Goal: Obtain resource: Download file/media

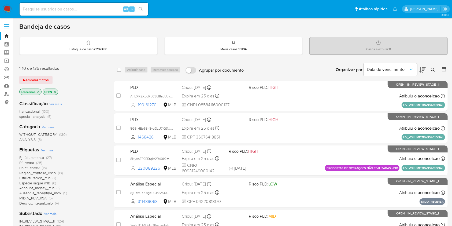
click at [43, 196] on span "MÍDIA_REVERSA" at bounding box center [32, 197] width 27 height 5
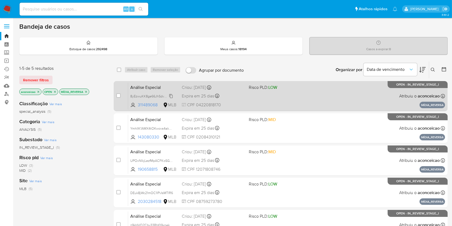
click at [170, 97] on span "8yEzwuKK8ge66JhSdv0CYMxV" at bounding box center [153, 96] width 47 height 6
click at [238, 93] on div "Expira em 25 dias Expira em 27/10/2025 14:31:10" at bounding box center [213, 95] width 62 height 7
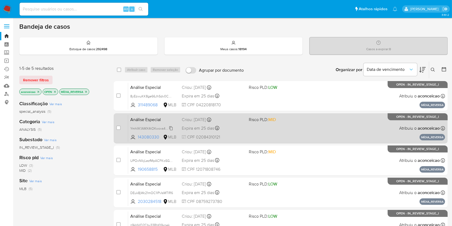
click at [171, 128] on span "YmhIIK1AMX4tOKwovs4akPCR" at bounding box center [152, 128] width 45 height 6
click at [249, 133] on div "Análise Especial YmhIIK1AMX4tOKwovs4akPCR Copiado Copiado 143080330 MLB Risco P…" at bounding box center [286, 127] width 317 height 27
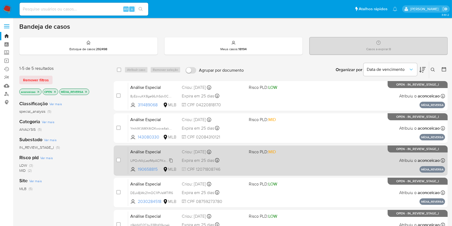
click at [170, 159] on span "UPOxNIkjLezfMpACFKoSGgrF" at bounding box center [152, 160] width 44 height 6
click at [237, 171] on span "CPF 12071808746" at bounding box center [213, 169] width 62 height 6
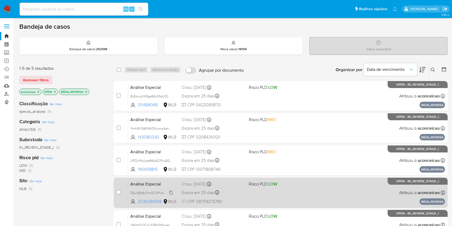
click at [172, 193] on span "DEuk8jWc21mOC1IPvIsMTlR6" at bounding box center [151, 192] width 43 height 6
click at [227, 196] on div "Análise Especial DEuk8jWc21mOC1IPvIsMTlR6 Copiado Copiado 2030284518 MLB Risco …" at bounding box center [286, 192] width 317 height 27
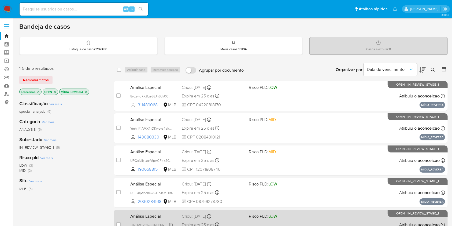
click at [172, 222] on span "z9kHVO2Cbv33RH09xnekZi8e" at bounding box center [153, 224] width 46 height 6
click at [253, 220] on div "Análise Especial z9kHVO2Cbv33RH09xnekZi8e Copiado Copiado 1241636532 MLB Risco …" at bounding box center [286, 224] width 317 height 27
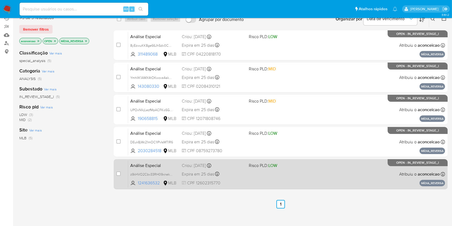
scroll to position [57, 0]
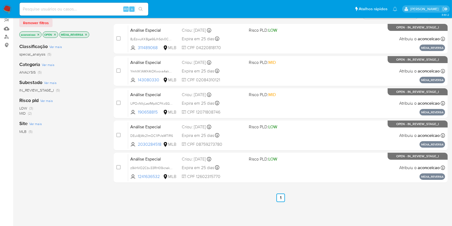
click at [87, 33] on icon "close-filter" at bounding box center [85, 34] width 3 height 3
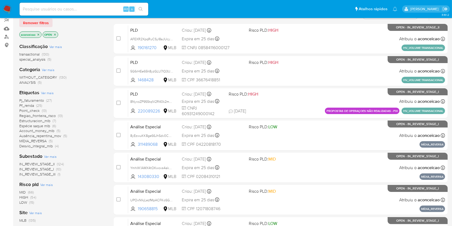
click at [36, 105] on span "Pf_renda (25)" at bounding box center [30, 105] width 23 height 5
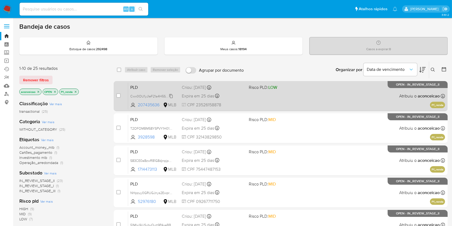
click at [171, 96] on span "Cwx0OU1yJIeF21a4H5SY4aiN" at bounding box center [152, 96] width 45 height 6
click at [235, 101] on div "PLD Cwx0OU1yJIeF21a4H5SY4aiN Copiado Copiado 207435636 MLB Risco PLD: LOW Criou…" at bounding box center [286, 95] width 317 height 27
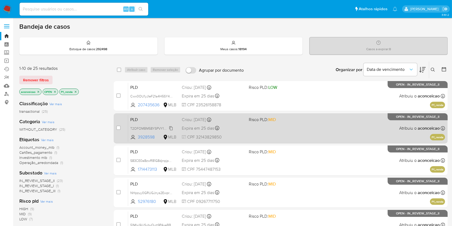
click at [170, 127] on span "T2OFOMBM58YSPVY1H01qyWTC" at bounding box center [155, 128] width 50 height 6
click at [232, 135] on span "CPF 32143829850" at bounding box center [213, 137] width 62 height 6
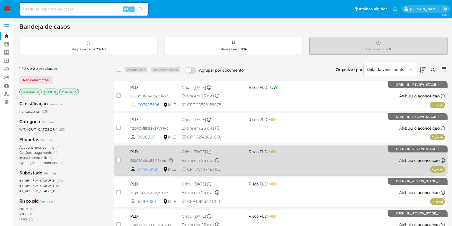
click at [172, 159] on span "583CE0a8zwR81G8djnpjp5Qq" at bounding box center [152, 160] width 45 height 6
click at [240, 170] on span "CPF 75447487153" at bounding box center [213, 169] width 62 height 6
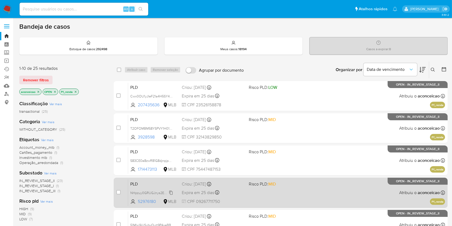
click at [172, 193] on span "NHpzuy0GRUGJnys2EwprXOdZ" at bounding box center [154, 192] width 48 height 6
click at [244, 194] on div "Expira em 25 dias Expira em 27/10/2025 00:32:34" at bounding box center [213, 192] width 62 height 7
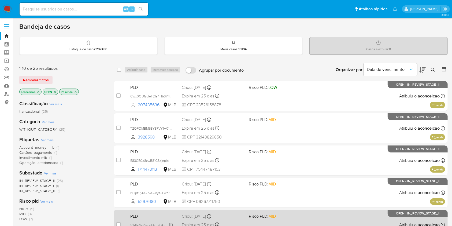
click at [172, 222] on div "51MIxi9iUSybvQyrt9P4xeBB" at bounding box center [151, 225] width 43 height 6
click at [239, 216] on p "Copiado" at bounding box center [225, 208] width 29 height 17
click at [295, 217] on span "Risco PLD: MID" at bounding box center [280, 215] width 62 height 7
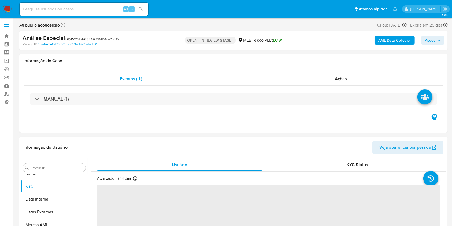
scroll to position [278, 0]
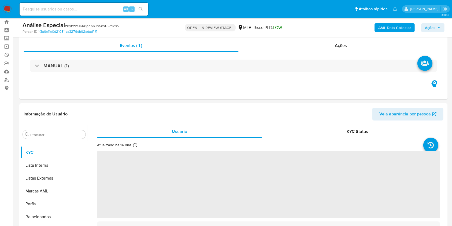
select select "10"
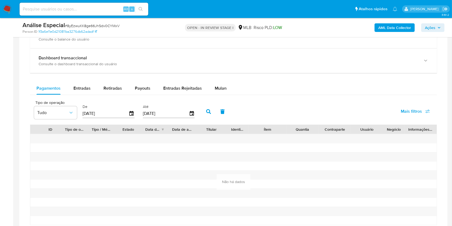
scroll to position [400, 0]
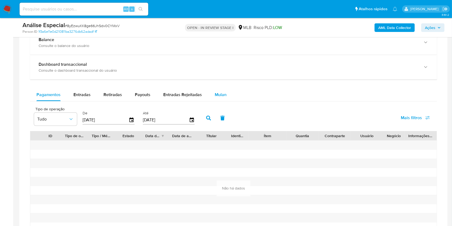
click at [220, 93] on span "Mulan" at bounding box center [221, 94] width 12 height 6
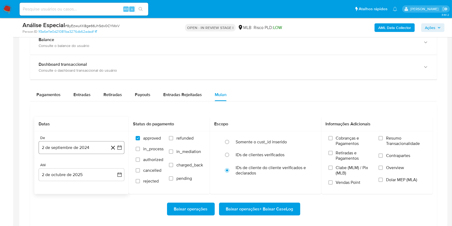
click at [80, 152] on button "2 de septiembre de 2024" at bounding box center [82, 147] width 86 height 13
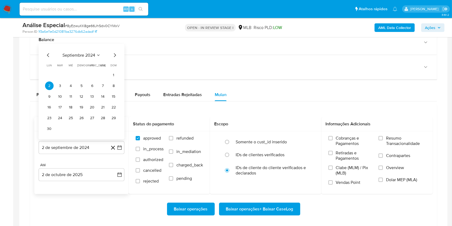
click at [97, 54] on icon "Seleccionar mes y año" at bounding box center [98, 55] width 4 height 4
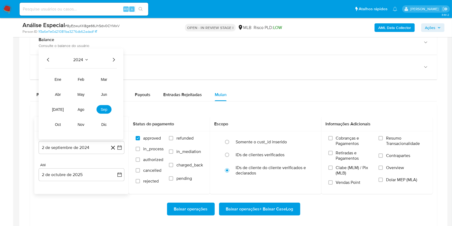
click at [112, 59] on icon "Año siguiente" at bounding box center [113, 60] width 6 height 6
click at [46, 59] on icon "Año anterior" at bounding box center [48, 60] width 6 height 6
click at [84, 110] on button "ago" at bounding box center [80, 109] width 15 height 9
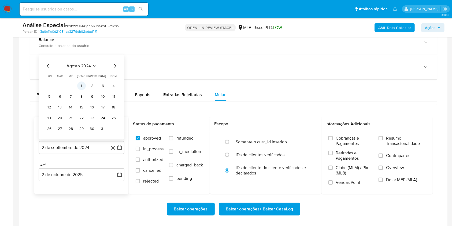
click at [83, 86] on button "1" at bounding box center [81, 86] width 9 height 9
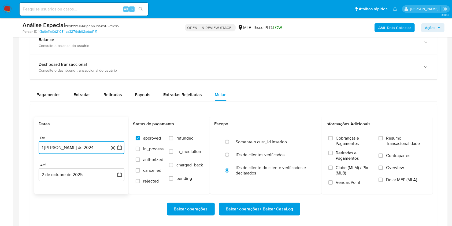
click at [93, 152] on button "1 de agosto de 2024" at bounding box center [82, 147] width 86 height 13
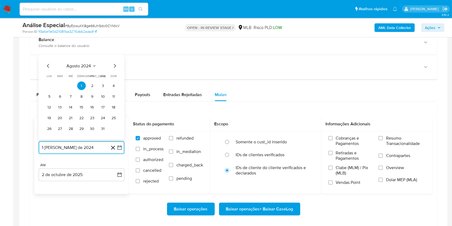
click at [113, 65] on icon "Mes siguiente" at bounding box center [115, 66] width 6 height 6
click at [113, 73] on button "1" at bounding box center [113, 75] width 9 height 9
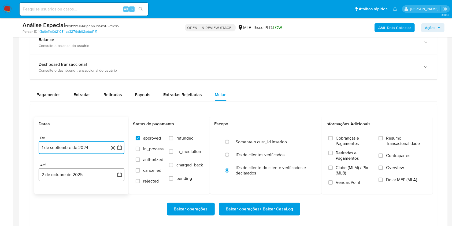
click at [73, 175] on button "2 de octubre de 2025" at bounding box center [82, 174] width 86 height 13
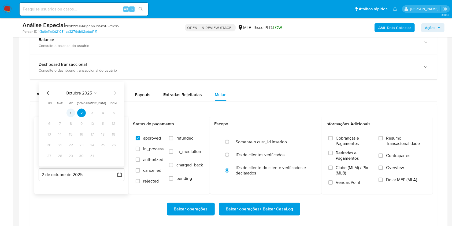
click at [73, 113] on button "1" at bounding box center [70, 113] width 9 height 9
click at [392, 139] on span "Resumo Transacionalidade" at bounding box center [406, 140] width 40 height 11
click at [383, 139] on input "Resumo Transacionalidade" at bounding box center [381, 138] width 4 height 4
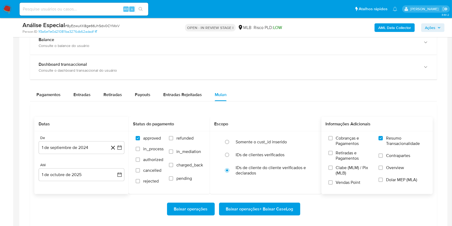
click at [290, 213] on span "Baixar operações + Baixar CaseLog" at bounding box center [259, 209] width 67 height 12
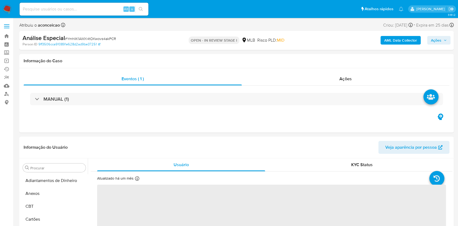
select select "10"
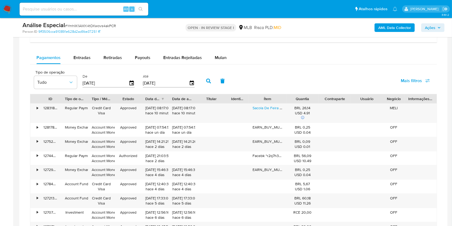
scroll to position [386, 0]
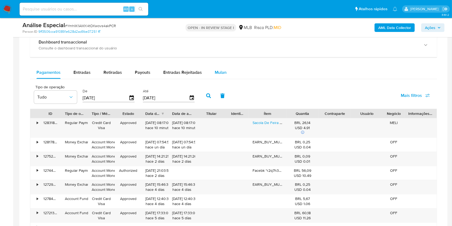
click at [217, 76] on div "Mulan" at bounding box center [221, 72] width 12 height 13
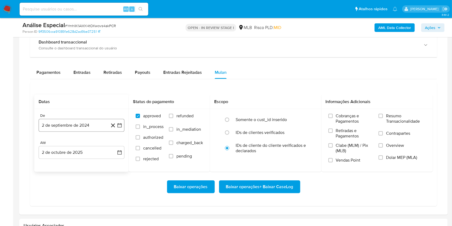
click at [99, 127] on button "2 de septiembre de 2024" at bounding box center [82, 125] width 86 height 13
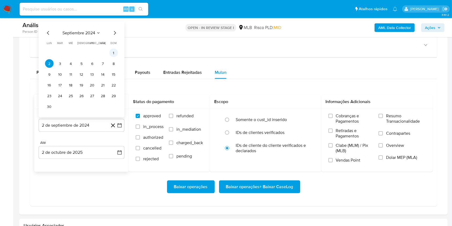
click at [114, 54] on button "1" at bounding box center [113, 53] width 9 height 9
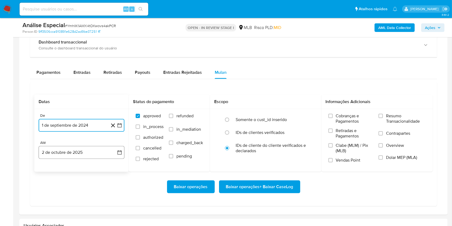
click at [71, 151] on button "2 de octubre de 2025" at bounding box center [82, 152] width 86 height 13
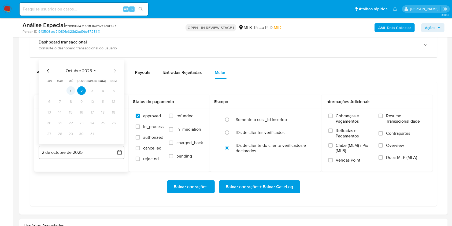
click at [73, 94] on button "1" at bounding box center [70, 90] width 9 height 9
click at [386, 117] on label "Resumo Transacionalidade" at bounding box center [402, 121] width 47 height 17
click at [383, 117] on input "Resumo Transacionalidade" at bounding box center [381, 116] width 4 height 4
click at [286, 188] on span "Baixar operações + Baixar CaseLog" at bounding box center [259, 187] width 67 height 12
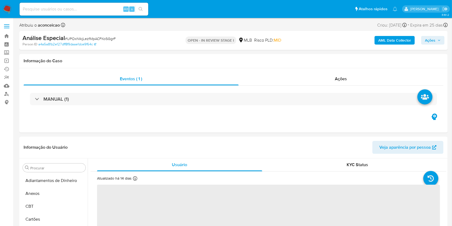
select select "10"
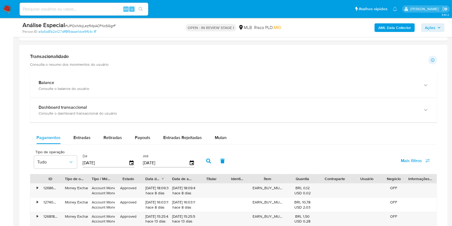
scroll to position [372, 0]
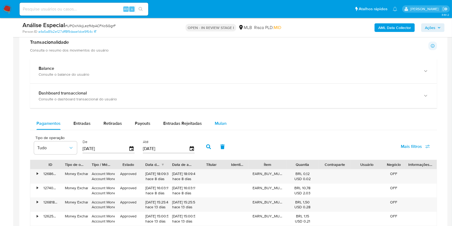
click at [222, 123] on span "Mulan" at bounding box center [221, 123] width 12 height 6
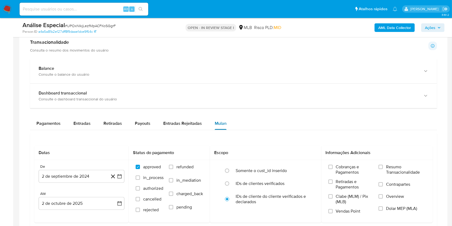
scroll to position [386, 0]
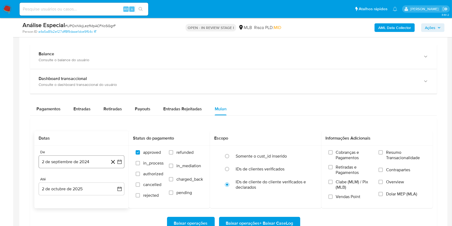
click at [89, 165] on button "2 de septiembre de 2024" at bounding box center [82, 161] width 86 height 13
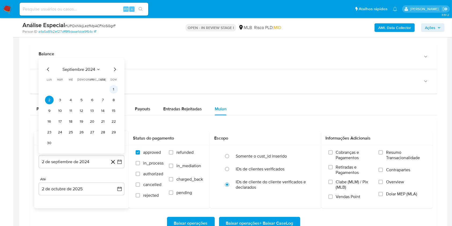
click at [111, 89] on button "1" at bounding box center [113, 89] width 9 height 9
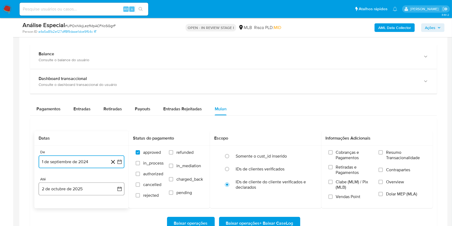
click at [78, 189] on button "2 de octubre de 2025" at bounding box center [82, 188] width 86 height 13
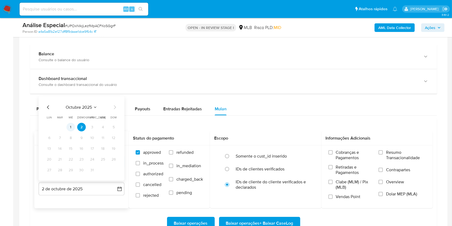
click at [72, 128] on button "1" at bounding box center [70, 127] width 9 height 9
click at [384, 156] on label "Resumo Transacionalidade" at bounding box center [402, 158] width 47 height 17
click at [383, 154] on input "Resumo Transacionalidade" at bounding box center [381, 152] width 4 height 4
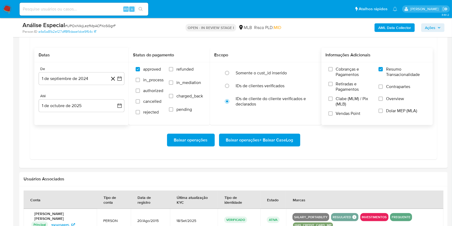
scroll to position [472, 0]
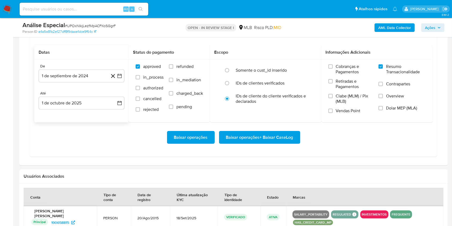
click at [274, 138] on span "Baixar operações + Baixar CaseLog" at bounding box center [259, 137] width 67 height 12
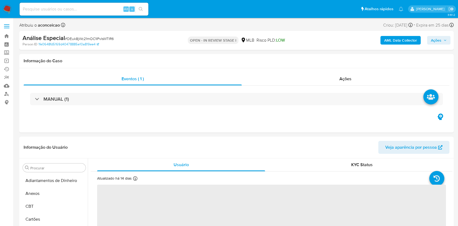
select select "10"
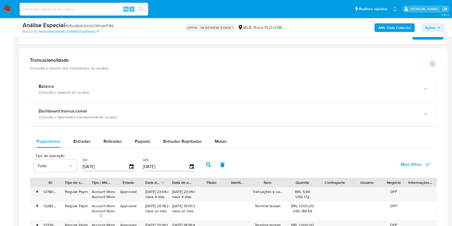
scroll to position [386, 0]
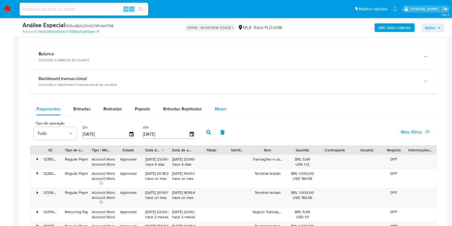
click at [225, 106] on button "Mulan" at bounding box center [220, 108] width 25 height 13
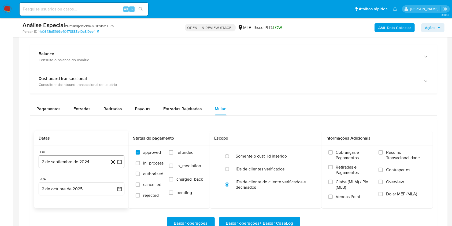
click at [86, 161] on button "2 de septiembre de 2024" at bounding box center [82, 161] width 86 height 13
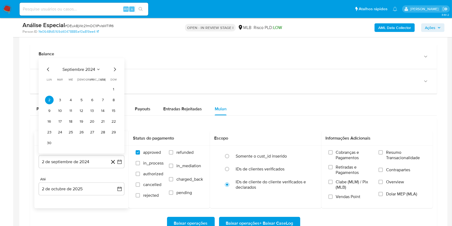
click at [101, 65] on div "septiembre 2024 septiembre 2024 lun lunes mar martes mié miércoles jue jueves v…" at bounding box center [82, 105] width 86 height 95
click at [110, 87] on button "1" at bounding box center [113, 89] width 9 height 9
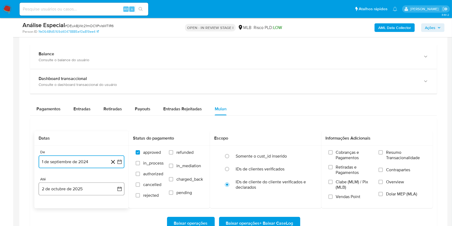
click at [70, 194] on button "2 de octubre de 2025" at bounding box center [82, 188] width 86 height 13
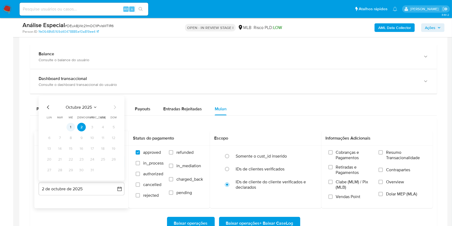
click at [72, 126] on button "1" at bounding box center [70, 127] width 9 height 9
click at [389, 148] on div "Cobranças e Pagamentos Retiradas e Pagamentos Clabe (MLM) / Pix (MLB) Vendas Po…" at bounding box center [377, 176] width 112 height 62
click at [387, 150] on span "Resumo Transacionalidade" at bounding box center [406, 155] width 40 height 11
click at [383, 150] on input "Resumo Transacionalidade" at bounding box center [381, 152] width 4 height 4
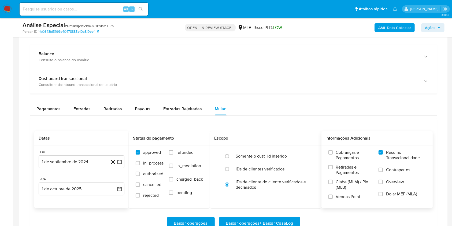
click at [261, 221] on span "Baixar operações + Baixar CaseLog" at bounding box center [259, 223] width 67 height 12
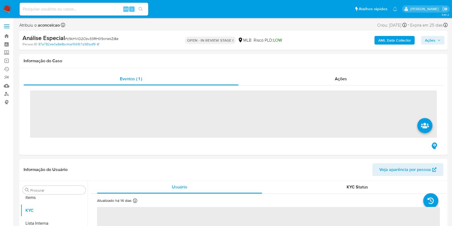
scroll to position [278, 0]
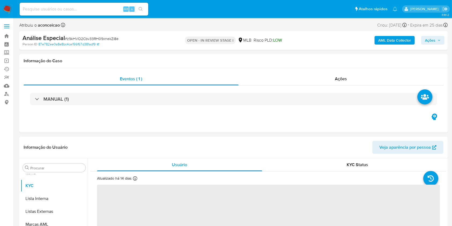
select select "10"
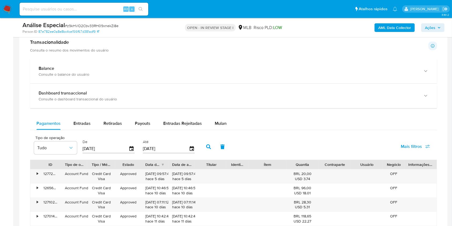
scroll to position [386, 0]
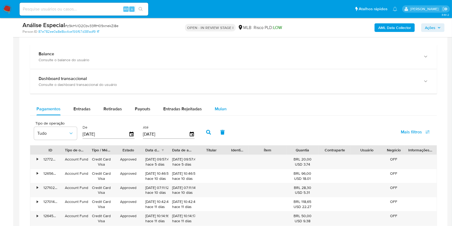
click at [216, 102] on div "Mulan" at bounding box center [221, 108] width 12 height 13
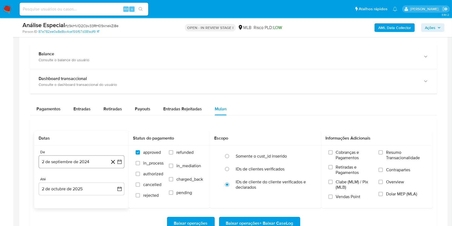
click at [85, 165] on button "2 de septiembre de 2024" at bounding box center [82, 161] width 86 height 13
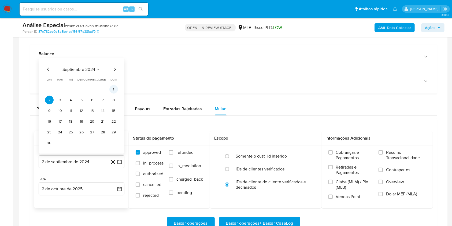
click at [112, 91] on button "1" at bounding box center [113, 89] width 9 height 9
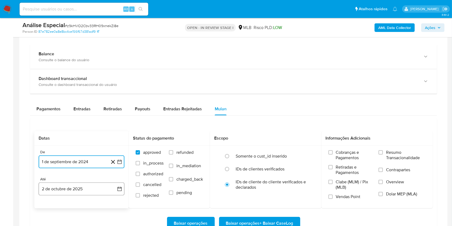
click at [91, 184] on button "2 de octubre de 2025" at bounding box center [82, 188] width 86 height 13
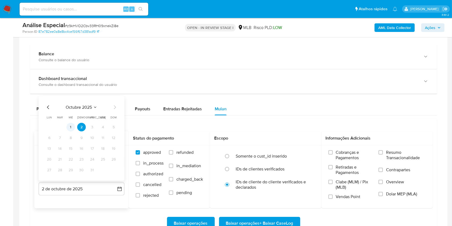
click at [71, 128] on button "1" at bounding box center [70, 127] width 9 height 9
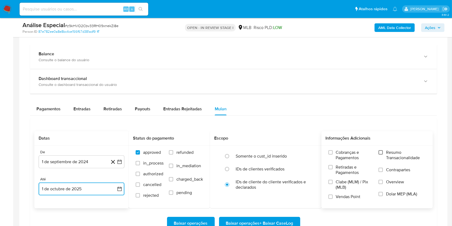
click at [380, 152] on input "Resumo Transacionalidade" at bounding box center [381, 152] width 4 height 4
click at [260, 220] on span "Baixar operações + Baixar CaseLog" at bounding box center [259, 223] width 67 height 12
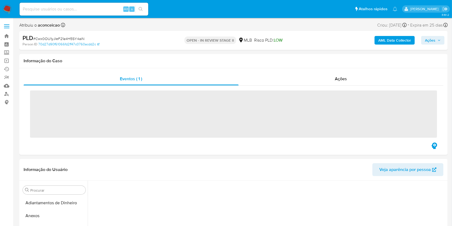
scroll to position [61, 0]
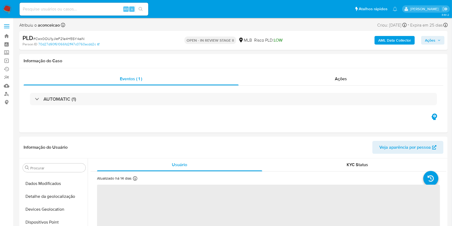
select select "10"
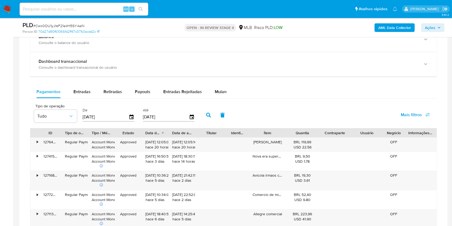
scroll to position [415, 0]
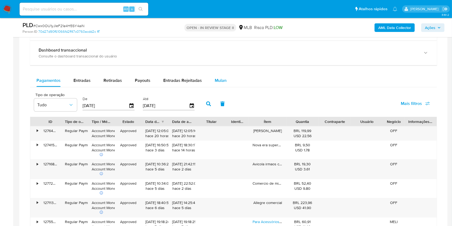
click at [222, 80] on span "Mulan" at bounding box center [221, 80] width 12 height 6
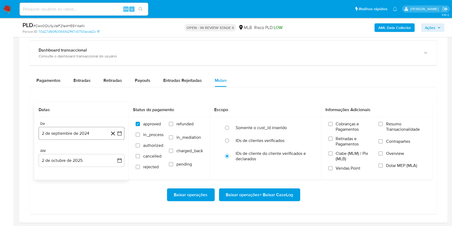
click at [93, 135] on button "2 de septiembre de 2024" at bounding box center [82, 133] width 86 height 13
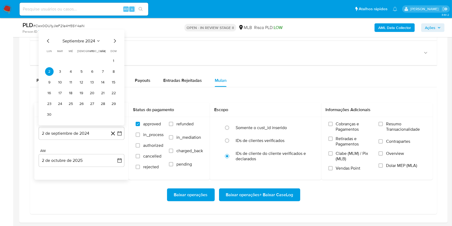
click at [97, 40] on icon "Seleccionar mes y año" at bounding box center [98, 41] width 4 height 4
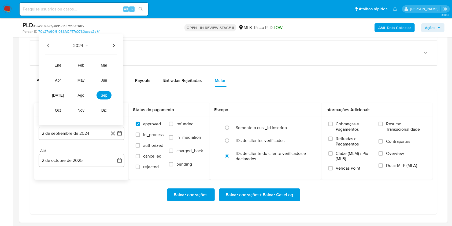
click at [114, 46] on icon "Año siguiente" at bounding box center [114, 46] width 2 height 4
click at [81, 94] on span "ago" at bounding box center [81, 95] width 7 height 4
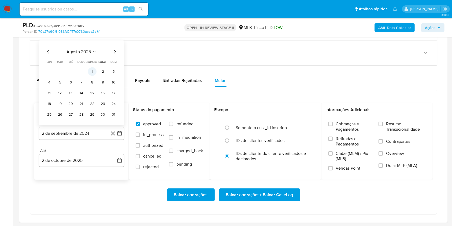
click at [94, 71] on button "1" at bounding box center [92, 71] width 9 height 9
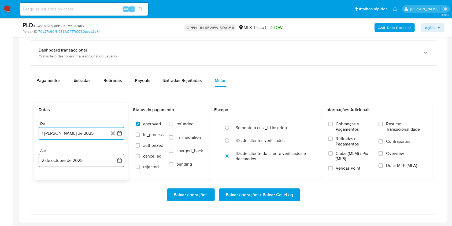
click at [90, 160] on button "2 de octubre de 2025" at bounding box center [82, 160] width 86 height 13
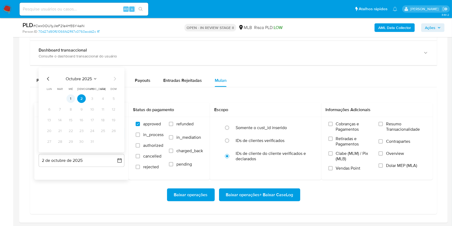
click at [72, 100] on button "1" at bounding box center [70, 98] width 9 height 9
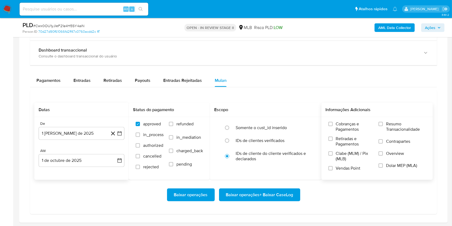
click at [393, 131] on span "Resumo Transacionalidade" at bounding box center [406, 126] width 40 height 11
click at [383, 126] on input "Resumo Transacionalidade" at bounding box center [381, 124] width 4 height 4
click at [280, 193] on span "Baixar operações + Baixar CaseLog" at bounding box center [259, 195] width 67 height 12
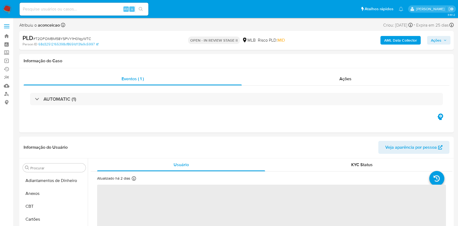
select select "10"
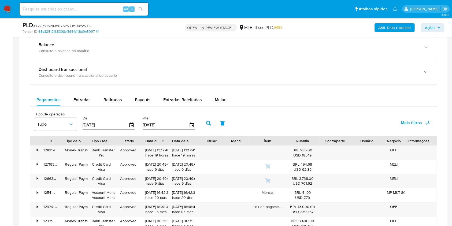
scroll to position [400, 0]
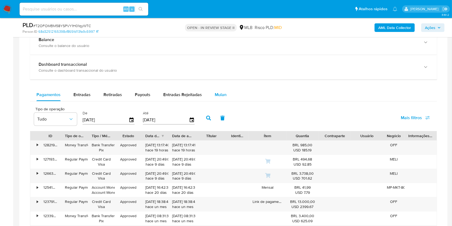
click at [216, 96] on span "Mulan" at bounding box center [221, 94] width 12 height 6
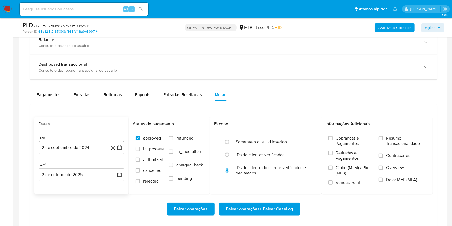
click at [97, 144] on button "2 de septiembre de 2024" at bounding box center [82, 147] width 86 height 13
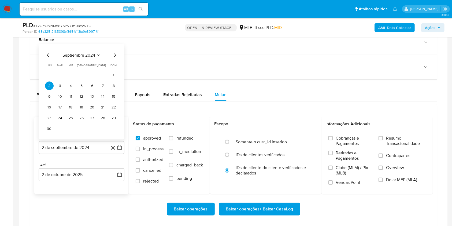
click at [117, 52] on icon "Mes siguiente" at bounding box center [115, 55] width 6 height 6
click at [91, 67] on span "octubre 2024" at bounding box center [79, 65] width 26 height 5
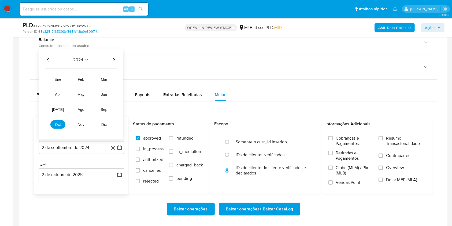
click at [112, 57] on icon "Año siguiente" at bounding box center [113, 60] width 6 height 6
click at [81, 107] on span "ago" at bounding box center [81, 109] width 7 height 4
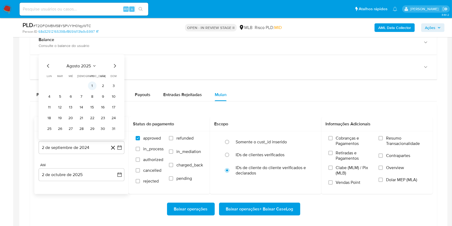
click at [94, 83] on button "1" at bounding box center [92, 86] width 9 height 9
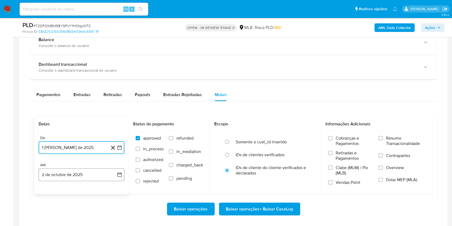
click at [82, 175] on button "2 de octubre de 2025" at bounding box center [82, 174] width 86 height 13
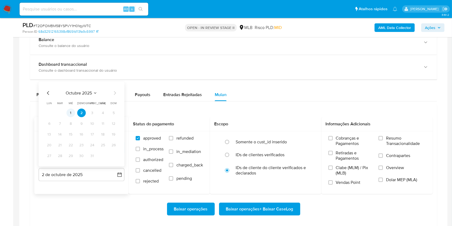
click at [73, 112] on button "1" at bounding box center [70, 113] width 9 height 9
click at [393, 136] on span "Resumo Transacionalidade" at bounding box center [406, 140] width 40 height 11
click at [383, 136] on input "Resumo Transacionalidade" at bounding box center [381, 138] width 4 height 4
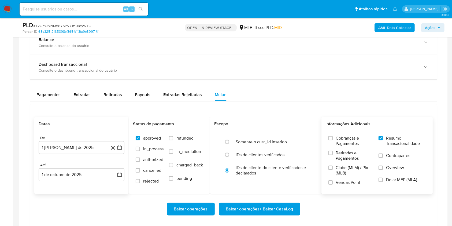
click at [295, 207] on button "Baixar operações + Baixar CaseLog" at bounding box center [259, 208] width 81 height 13
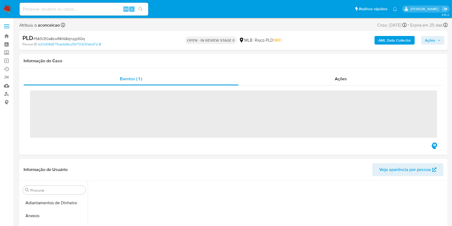
scroll to position [128, 0]
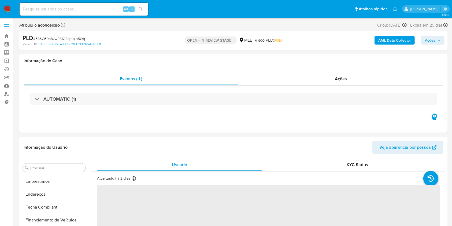
select select "10"
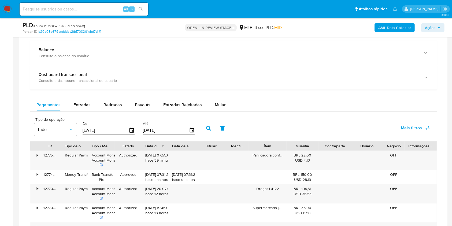
scroll to position [372, 0]
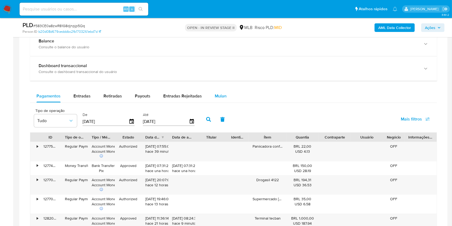
click at [215, 90] on div "Mulan" at bounding box center [221, 96] width 12 height 13
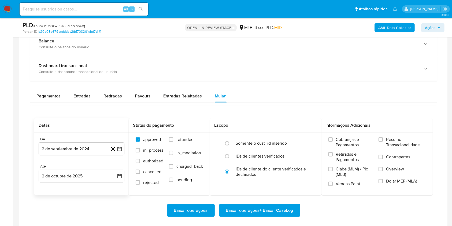
click at [86, 148] on button "2 de septiembre de 2024" at bounding box center [82, 148] width 86 height 13
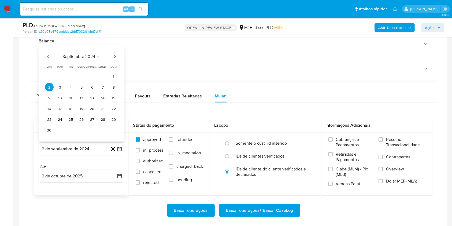
click at [96, 55] on button "septiembre 2024" at bounding box center [81, 56] width 38 height 5
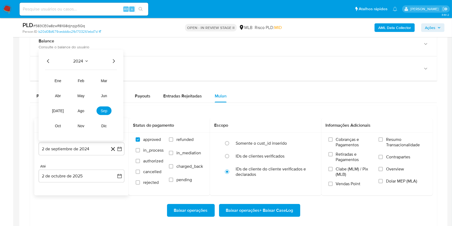
click at [112, 60] on icon "Año siguiente" at bounding box center [113, 61] width 6 height 6
click at [84, 106] on button "ago" at bounding box center [80, 110] width 15 height 9
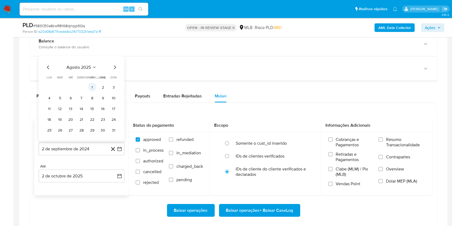
click at [95, 87] on button "1" at bounding box center [92, 87] width 9 height 9
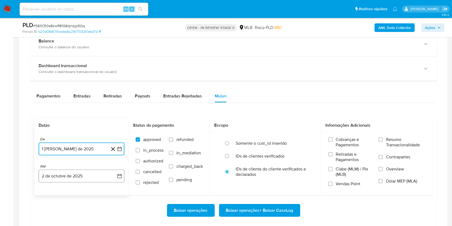
click at [88, 175] on button "2 de octubre de 2025" at bounding box center [82, 175] width 86 height 13
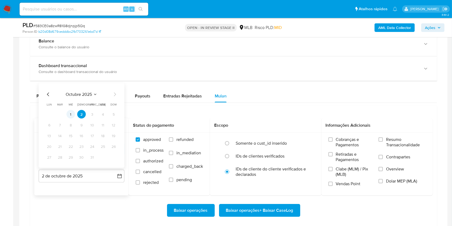
click at [71, 116] on button "1" at bounding box center [70, 114] width 9 height 9
click at [384, 140] on label "Resumo Transacionalidade" at bounding box center [402, 145] width 47 height 17
click at [383, 140] on input "Resumo Transacionalidade" at bounding box center [381, 139] width 4 height 4
click at [287, 212] on span "Baixar operações + Baixar CaseLog" at bounding box center [259, 210] width 67 height 12
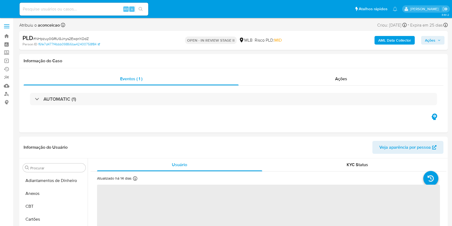
select select "10"
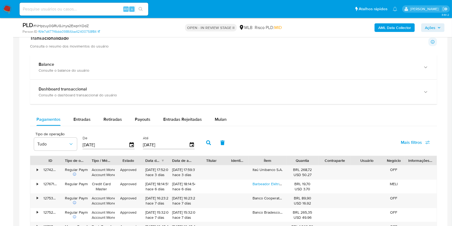
scroll to position [343, 0]
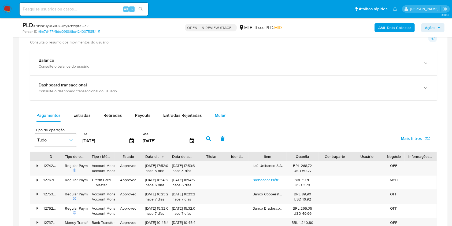
click at [218, 111] on div "Mulan" at bounding box center [221, 115] width 12 height 13
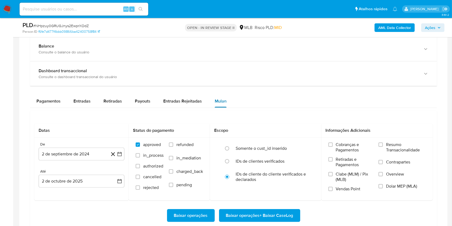
scroll to position [372, 0]
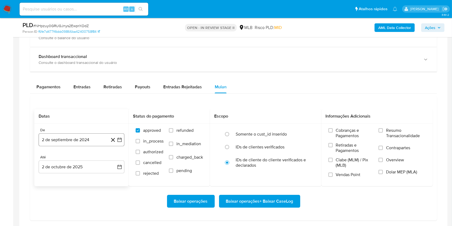
click at [93, 139] on button "2 de septiembre de 2024" at bounding box center [82, 139] width 86 height 13
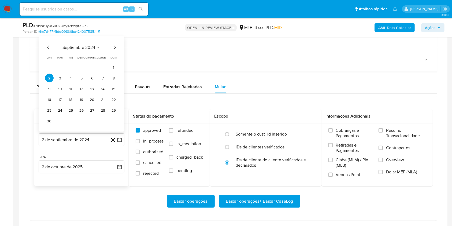
click at [97, 48] on icon "Seleccionar mes y año" at bounding box center [98, 47] width 4 height 4
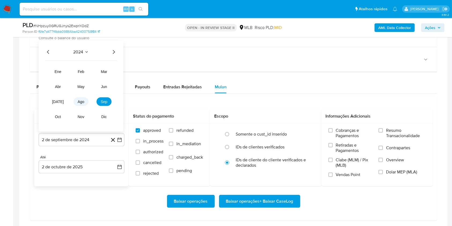
click at [79, 98] on button "ago" at bounding box center [80, 101] width 15 height 9
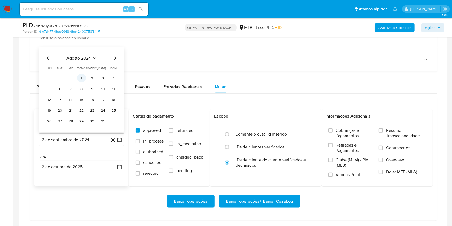
click at [83, 79] on button "1" at bounding box center [81, 78] width 9 height 9
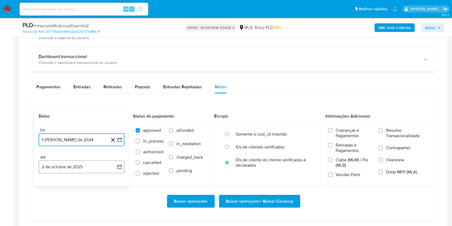
click at [83, 169] on button "2 de octubre de 2025" at bounding box center [82, 166] width 86 height 13
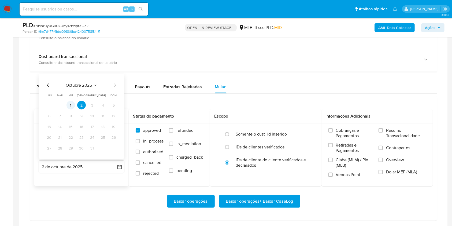
click at [69, 106] on button "1" at bounding box center [70, 105] width 9 height 9
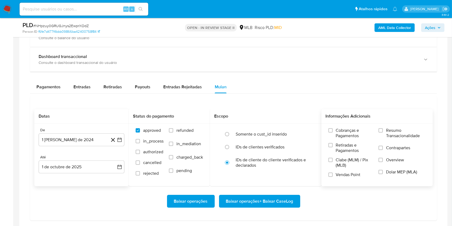
click at [386, 130] on span "Resumo Transacionalidade" at bounding box center [406, 133] width 40 height 11
click at [383, 130] on input "Resumo Transacionalidade" at bounding box center [381, 130] width 4 height 4
click at [93, 138] on button "1 de agosto de 2024" at bounding box center [82, 139] width 86 height 13
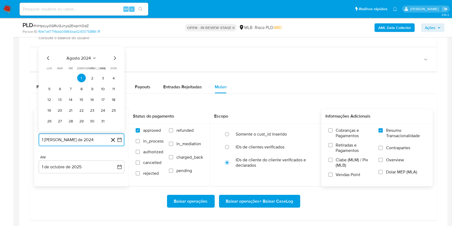
click at [90, 56] on span "agosto 2024" at bounding box center [79, 58] width 24 height 5
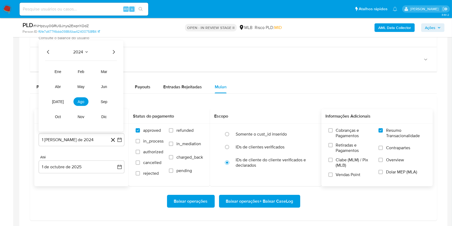
click at [113, 53] on icon "Año siguiente" at bounding box center [113, 52] width 6 height 6
click at [84, 102] on span "ago" at bounding box center [81, 101] width 7 height 4
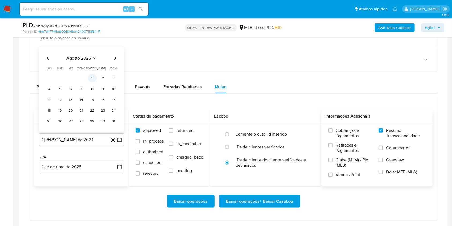
click at [94, 80] on button "1" at bounding box center [92, 78] width 9 height 9
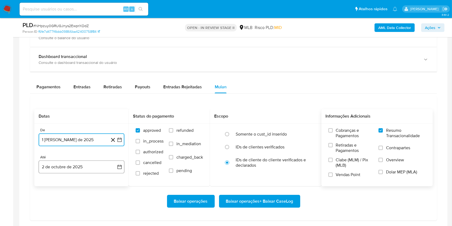
click at [95, 162] on button "2 de octubre de 2025" at bounding box center [82, 166] width 86 height 13
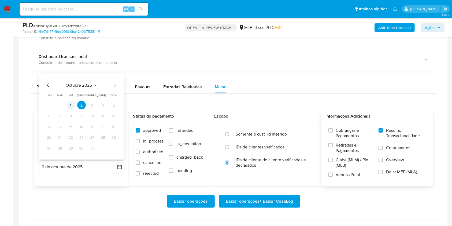
click at [70, 106] on button "1" at bounding box center [70, 105] width 9 height 9
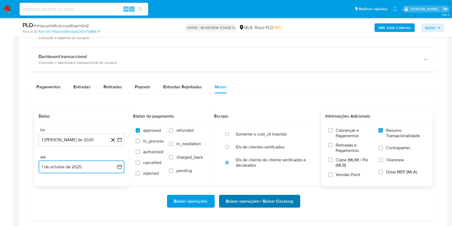
click at [279, 199] on span "Baixar operações + Baixar CaseLog" at bounding box center [259, 201] width 67 height 12
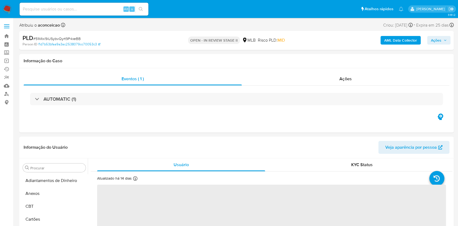
select select "10"
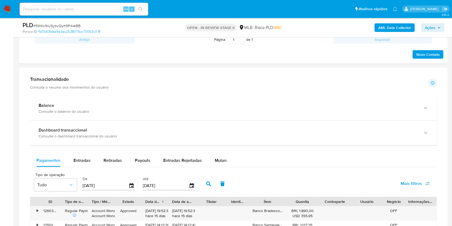
scroll to position [400, 0]
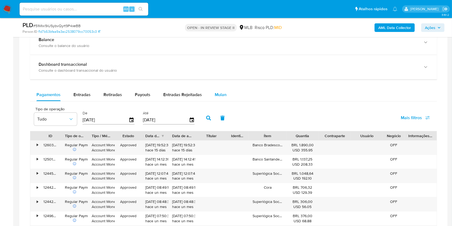
click at [220, 93] on span "Mulan" at bounding box center [221, 94] width 12 height 6
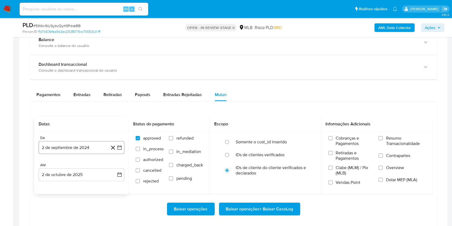
click at [86, 145] on button "2 de septiembre de 2024" at bounding box center [82, 147] width 86 height 13
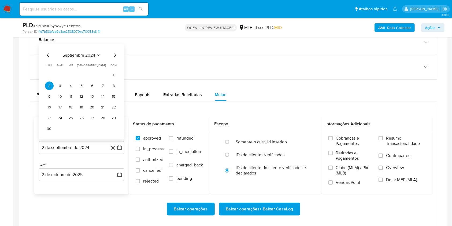
click at [83, 51] on div "septiembre 2024 septiembre 2024 lun lunes mar martes mié miércoles jue jueves v…" at bounding box center [82, 91] width 86 height 95
click at [88, 55] on span "septiembre 2024" at bounding box center [78, 55] width 33 height 5
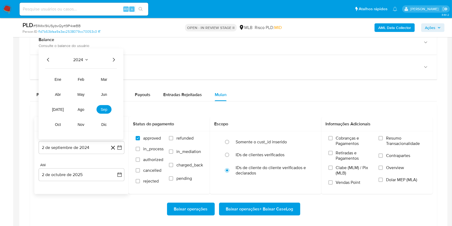
click at [114, 58] on icon "Año siguiente" at bounding box center [114, 60] width 2 height 4
click at [83, 108] on span "ago" at bounding box center [81, 109] width 7 height 4
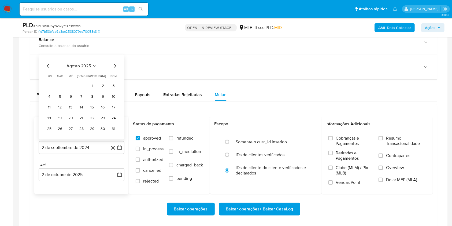
click at [97, 87] on tr "1 2 3" at bounding box center [81, 86] width 73 height 9
click at [93, 83] on button "1" at bounding box center [92, 86] width 9 height 9
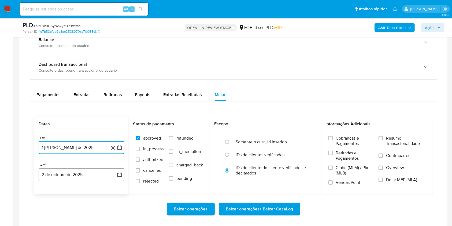
click at [79, 172] on button "2 de octubre de 2025" at bounding box center [82, 174] width 86 height 13
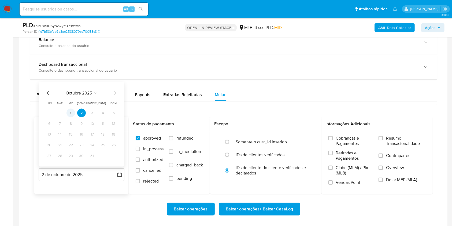
click at [72, 109] on td "1" at bounding box center [70, 113] width 9 height 9
click at [72, 109] on button "1" at bounding box center [70, 113] width 9 height 9
click at [393, 135] on span "Resumo Transacionalidade" at bounding box center [406, 140] width 40 height 11
click at [383, 136] on input "Resumo Transacionalidade" at bounding box center [381, 138] width 4 height 4
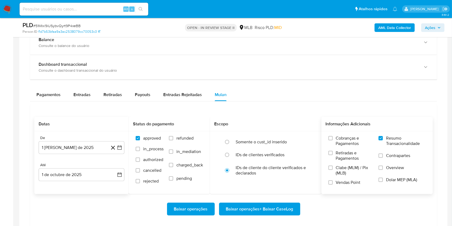
click at [275, 207] on span "Baixar operações + Baixar CaseLog" at bounding box center [259, 209] width 67 height 12
